Goal: Task Accomplishment & Management: Manage account settings

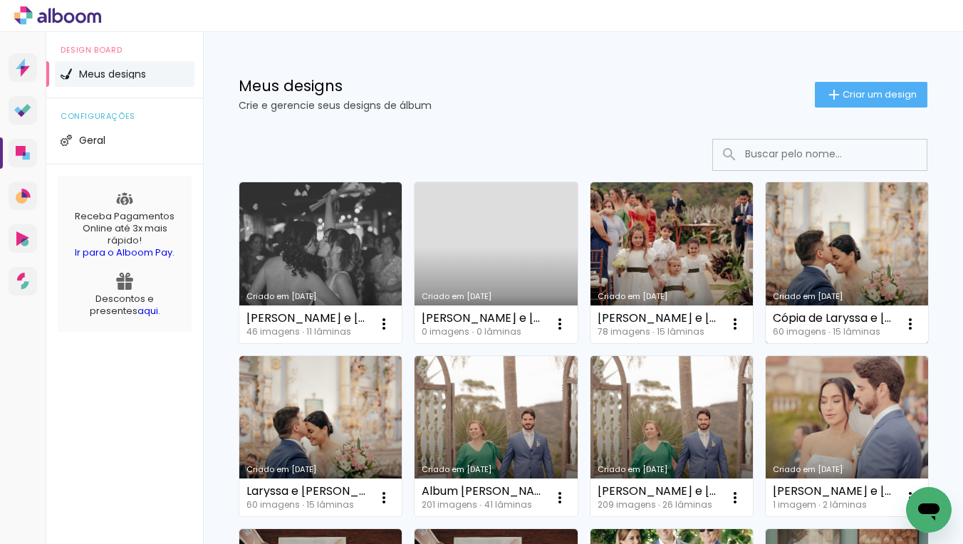
click at [766, 343] on link "Criado em [DATE]" at bounding box center [847, 262] width 162 height 161
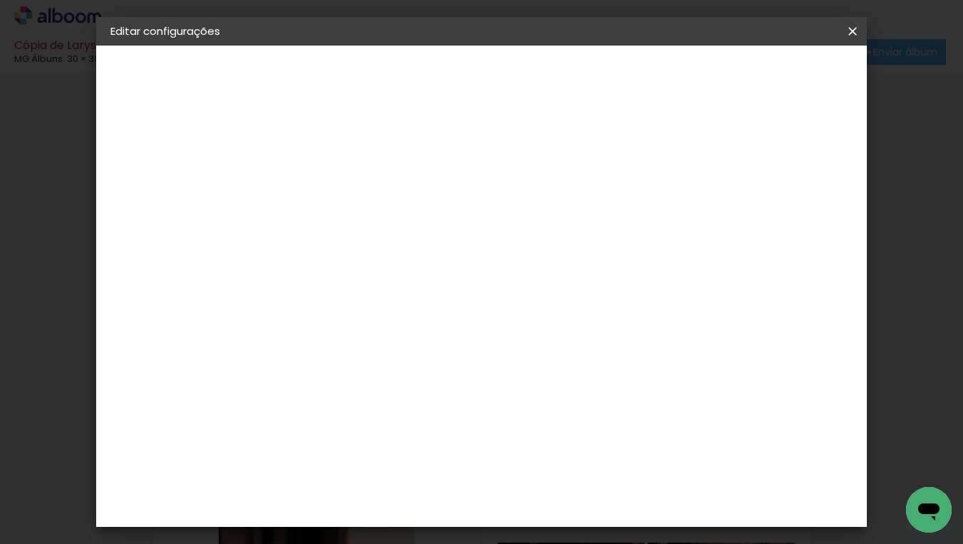
click at [421, 280] on div at bounding box center [380, 280] width 144 height 1
type input "dueto"
type paper-input "dueto"
click at [368, 318] on div "Dueto" at bounding box center [351, 321] width 34 height 11
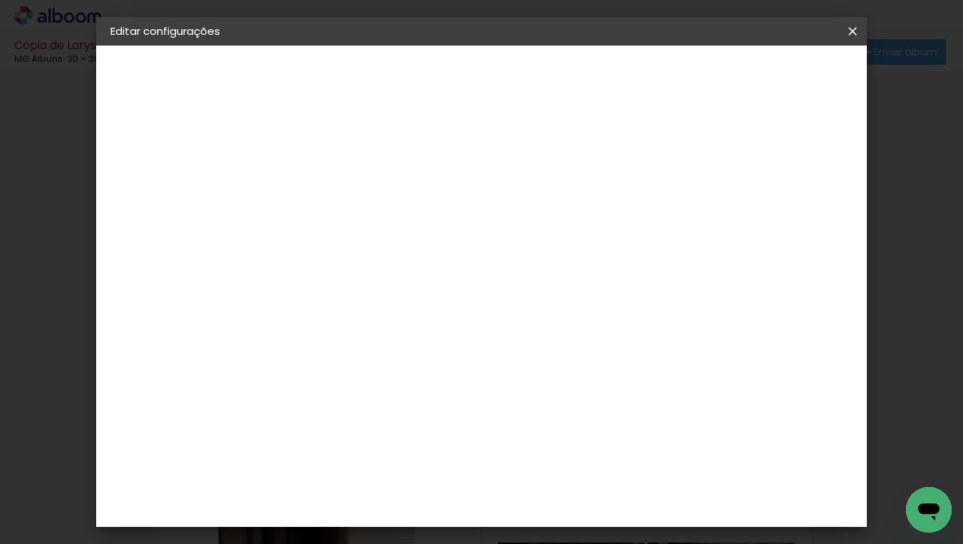
click at [0, 0] on slot "Avançar" at bounding box center [0, 0] width 0 height 0
click at [576, 78] on div "Voltar Avançar" at bounding box center [505, 75] width 142 height 24
click at [0, 0] on slot "Avançar" at bounding box center [0, 0] width 0 height 0
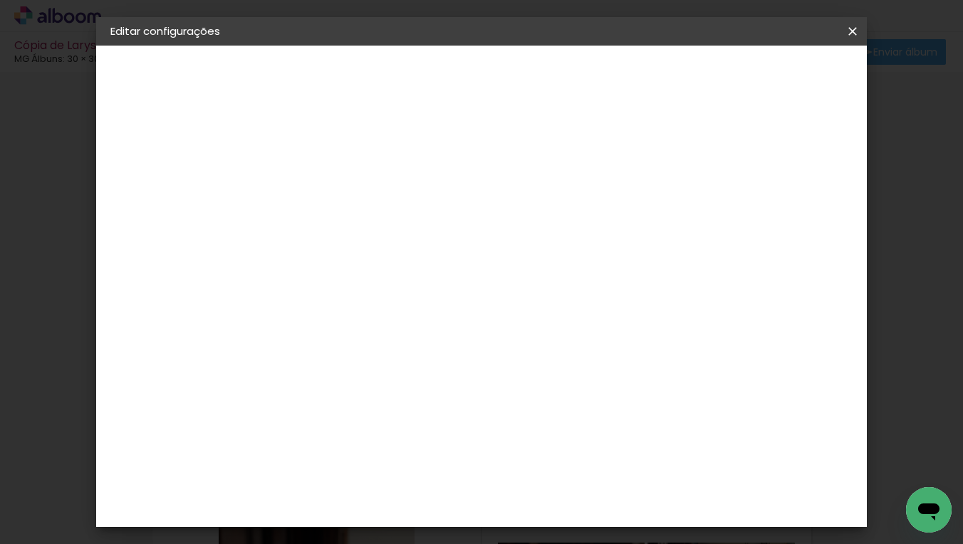
click at [763, 79] on span "Salvar configurações" at bounding box center [709, 76] width 105 height 10
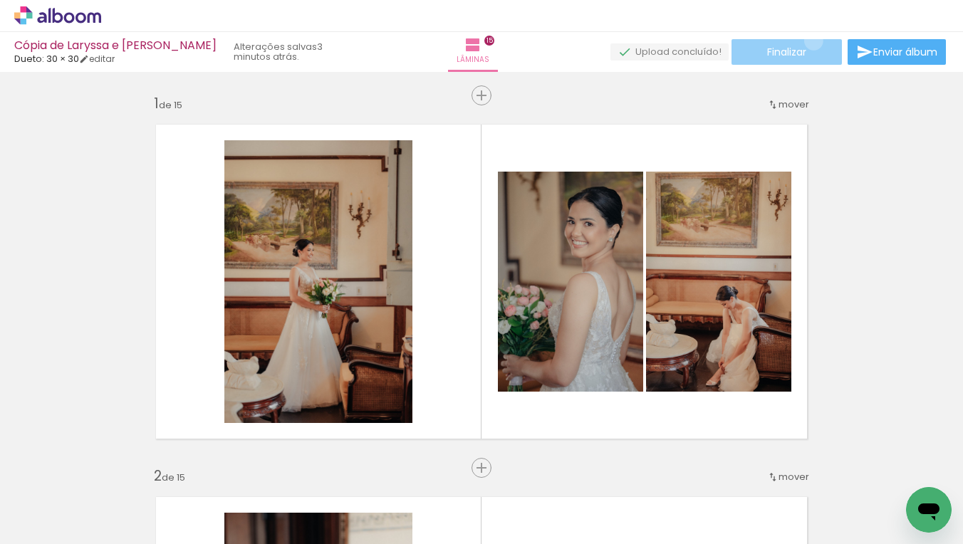
click at [808, 41] on paper-button "Finalizar" at bounding box center [787, 52] width 110 height 26
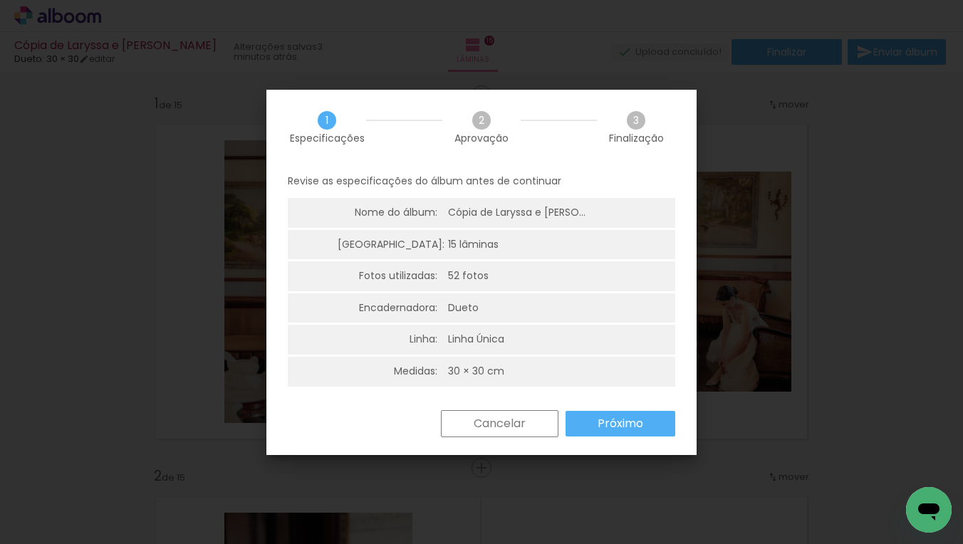
click at [586, 421] on paper-button "Próximo" at bounding box center [621, 424] width 110 height 26
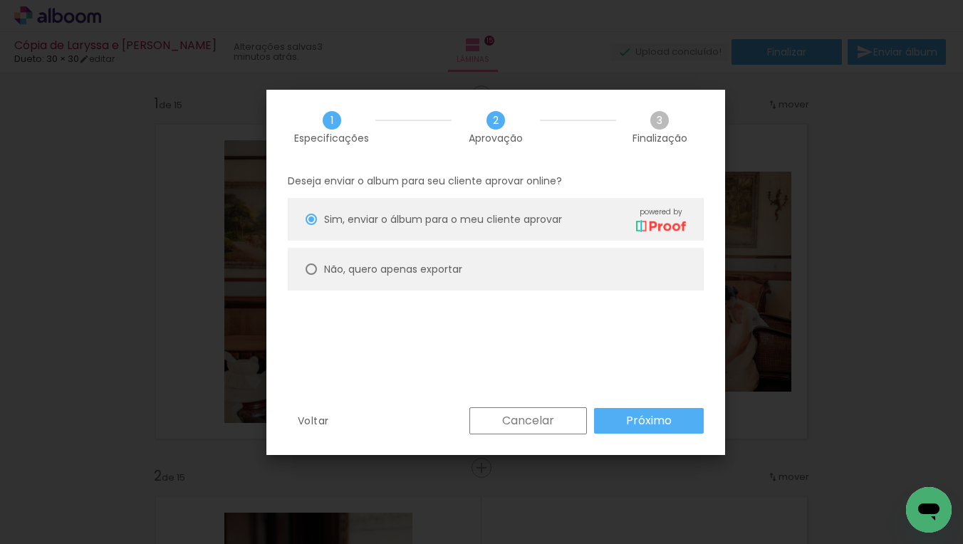
click at [0, 0] on slot "Não, quero apenas exportar" at bounding box center [0, 0] width 0 height 0
type paper-radio-button "on"
click at [600, 410] on paper-button "Próximo" at bounding box center [649, 421] width 110 height 26
type input "Alta, 300 DPI"
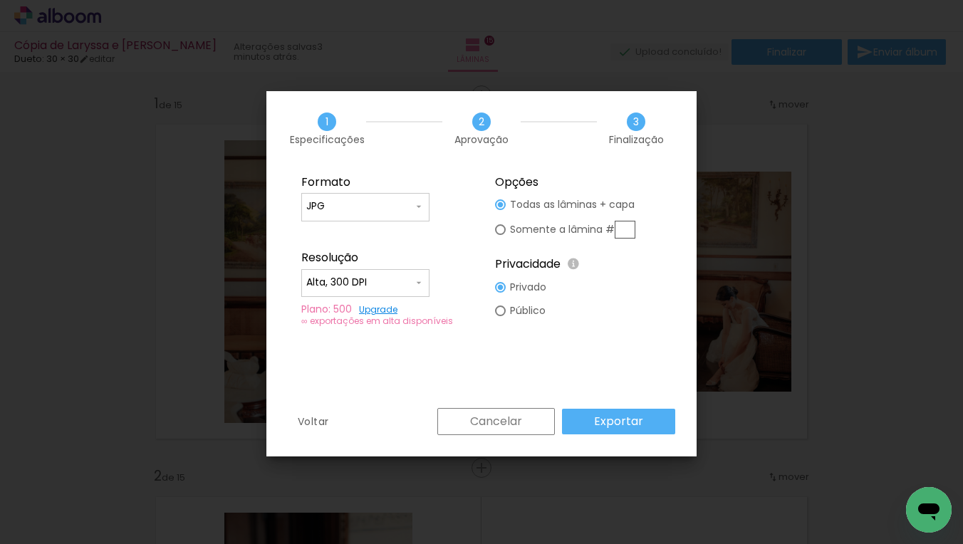
click at [596, 410] on paper-button "Exportar" at bounding box center [618, 422] width 113 height 26
